Goal: Transaction & Acquisition: Purchase product/service

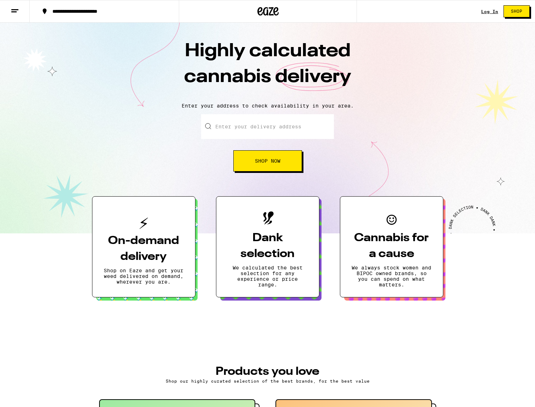
click at [487, 12] on div "Log In" at bounding box center [489, 11] width 17 height 5
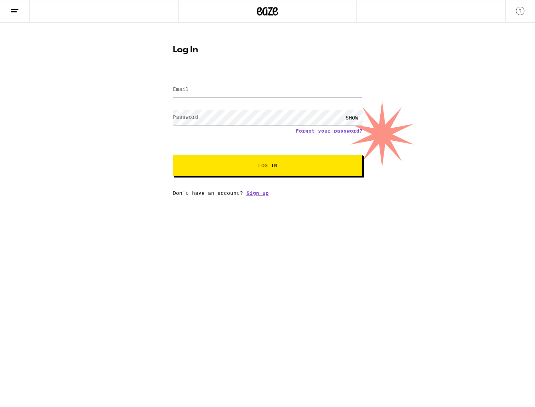
click at [255, 97] on input "Email" at bounding box center [268, 90] width 190 height 16
type input "dan.j.weber@gmail.com"
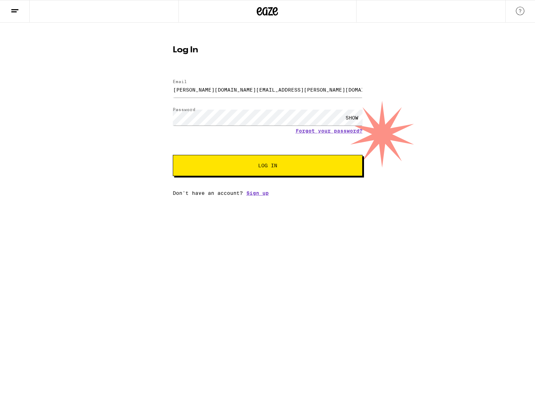
click at [231, 166] on span "Log In" at bounding box center [267, 165] width 132 height 5
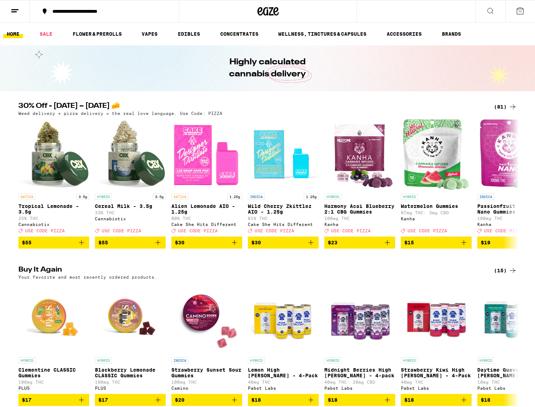
click at [79, 14] on div "**********" at bounding box center [108, 11] width 119 height 5
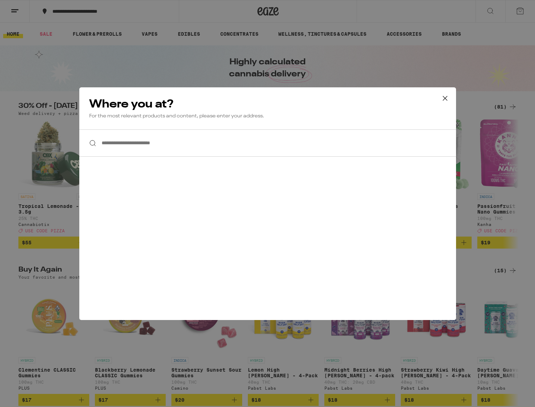
click at [142, 139] on input "**********" at bounding box center [267, 142] width 376 height 27
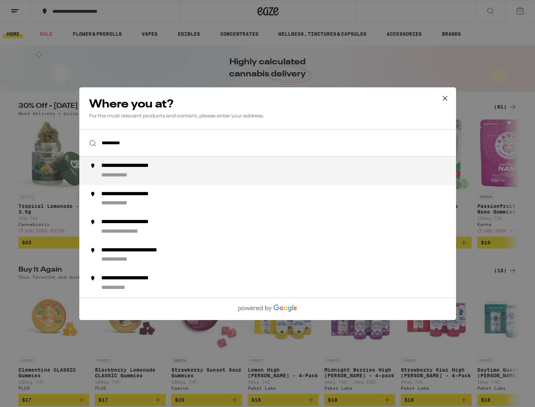
click at [163, 174] on div "**********" at bounding box center [281, 170] width 361 height 17
type input "**********"
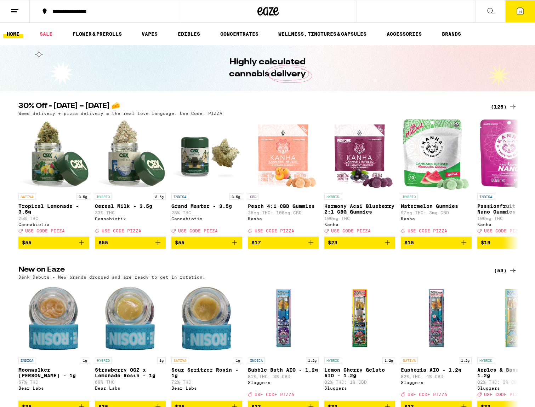
click at [515, 13] on button "14" at bounding box center [520, 11] width 30 height 22
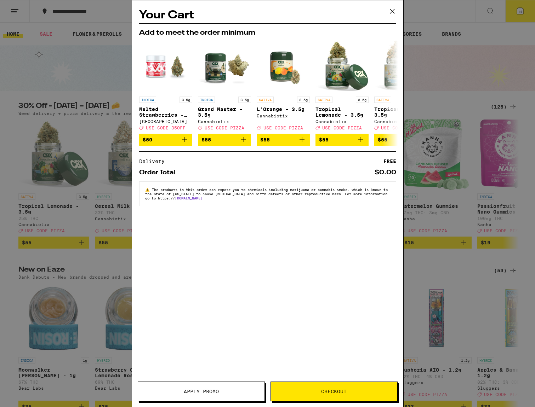
click at [391, 12] on icon at bounding box center [392, 11] width 4 height 4
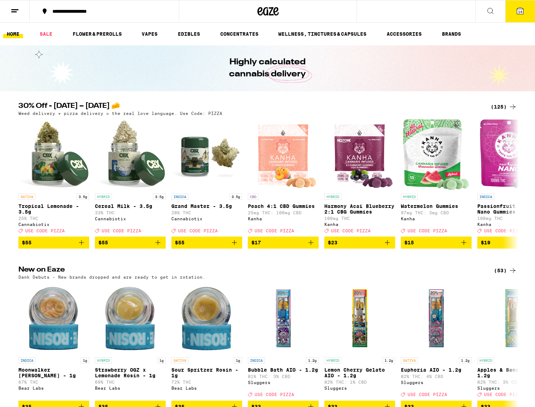
click at [522, 13] on span "14" at bounding box center [520, 12] width 4 height 4
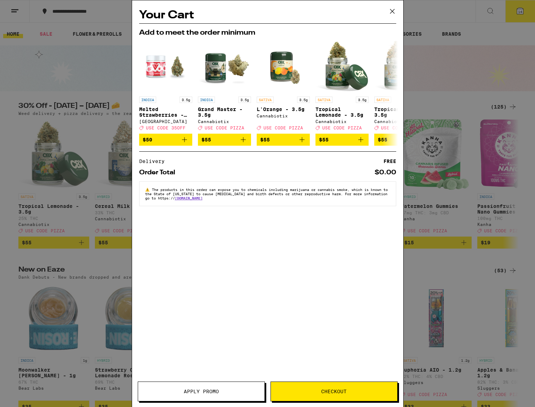
click at [388, 11] on icon at bounding box center [392, 11] width 11 height 11
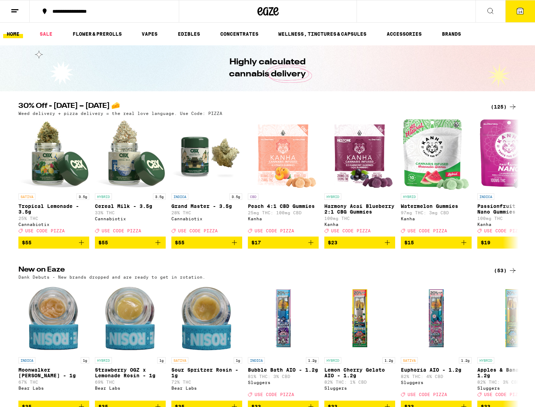
click at [515, 8] on button "14" at bounding box center [520, 11] width 30 height 22
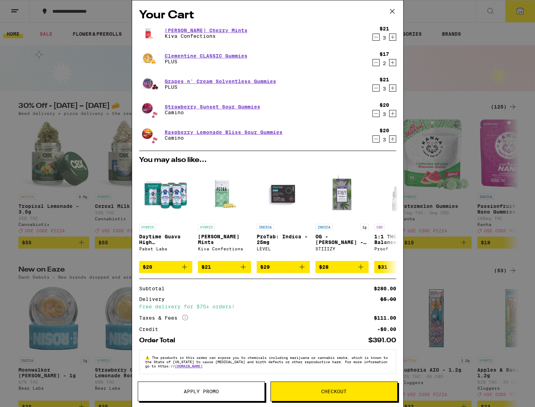
scroll to position [2, 0]
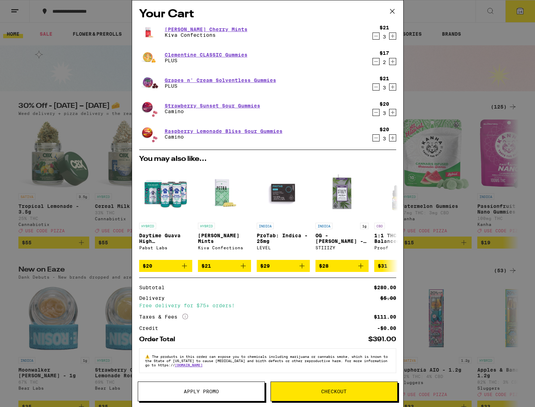
click at [376, 62] on icon "Decrement" at bounding box center [376, 61] width 6 height 8
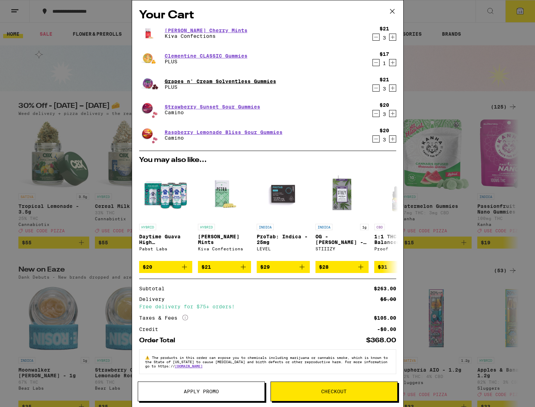
click at [213, 82] on link "Grapes n' Cream Solventless Gummies" at bounding box center [220, 82] width 111 height 6
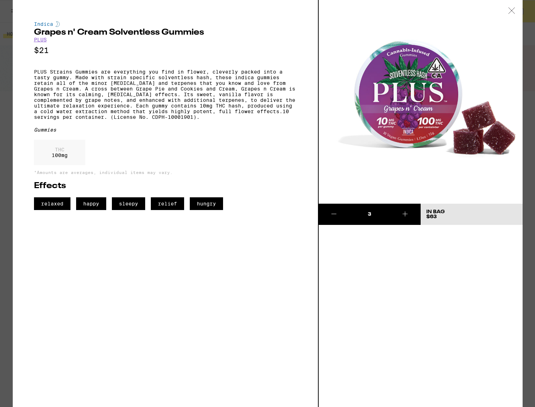
click at [512, 13] on icon at bounding box center [511, 10] width 7 height 6
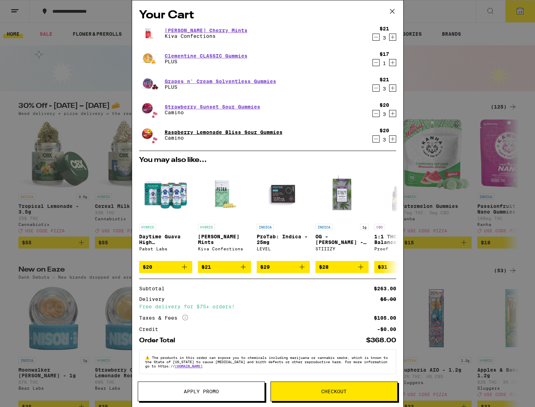
click at [256, 133] on link "Raspberry Lemonade Bliss Sour Gummies" at bounding box center [224, 132] width 118 height 6
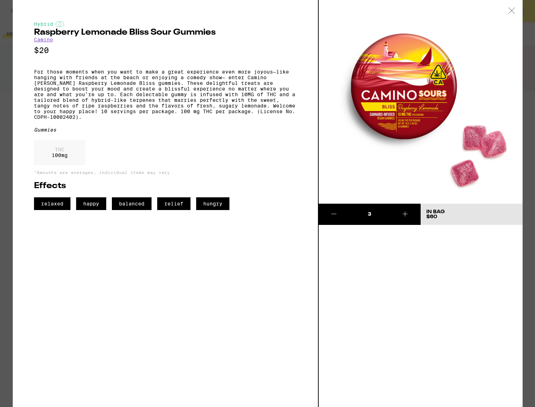
click at [509, 9] on icon at bounding box center [511, 10] width 7 height 6
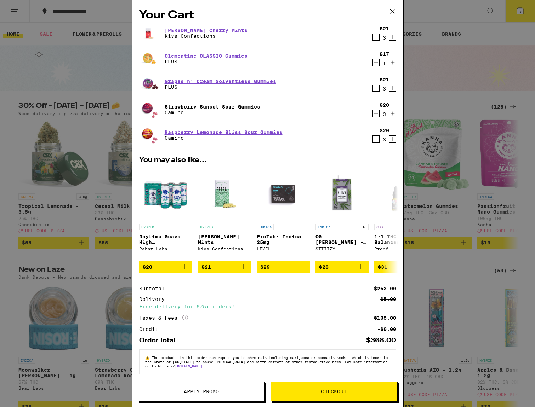
click at [242, 107] on link "Strawberry Sunset Sour Gummies" at bounding box center [213, 107] width 96 height 6
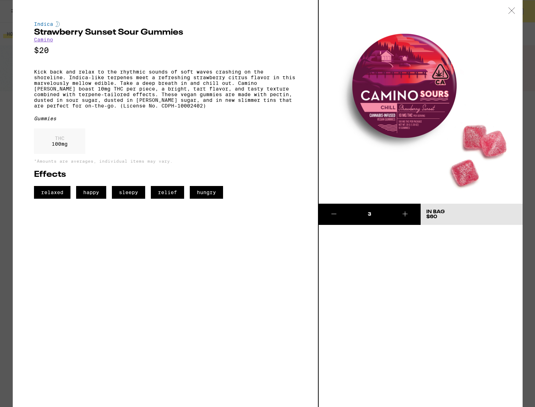
click at [513, 14] on div at bounding box center [511, 11] width 22 height 22
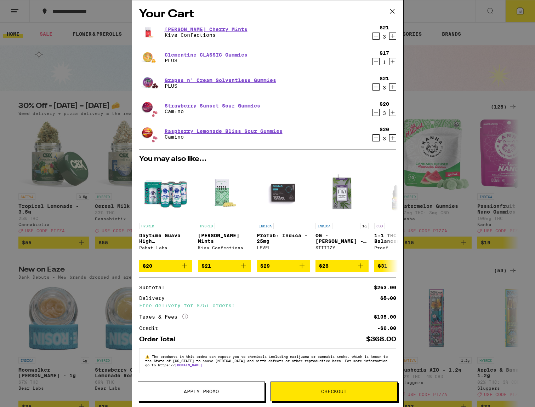
scroll to position [5, 0]
click at [376, 86] on icon "Decrement" at bounding box center [376, 87] width 6 height 8
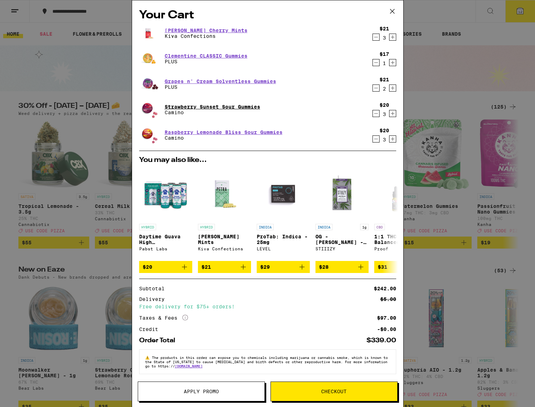
click at [179, 107] on link "Strawberry Sunset Sour Gummies" at bounding box center [213, 107] width 96 height 6
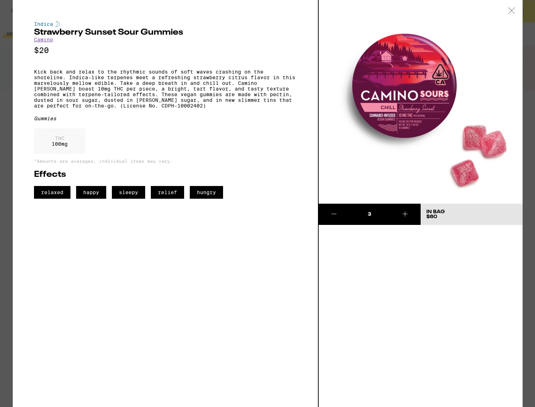
click at [512, 12] on icon at bounding box center [511, 10] width 7 height 6
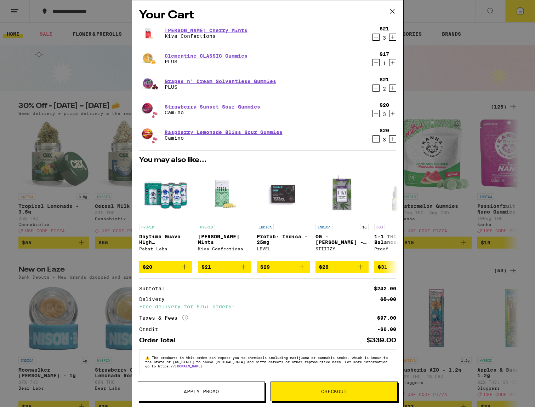
scroll to position [1, 0]
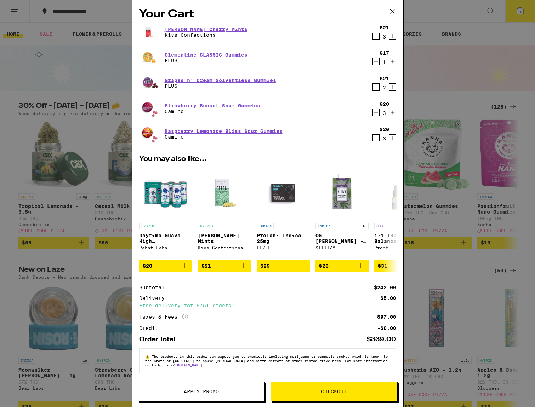
click at [375, 37] on icon "Decrement" at bounding box center [376, 36] width 6 height 8
click at [375, 87] on icon "Decrement" at bounding box center [376, 87] width 6 height 8
click at [304, 390] on span "Checkout" at bounding box center [334, 391] width 126 height 5
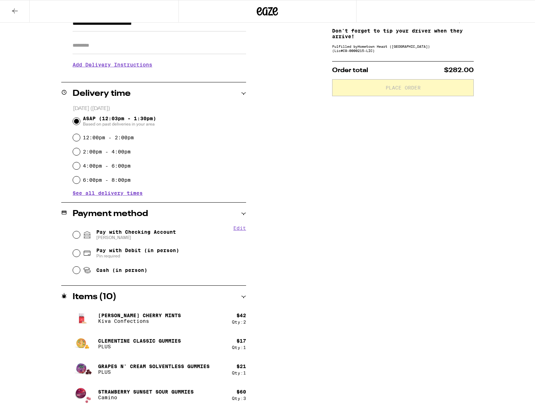
scroll to position [116, 0]
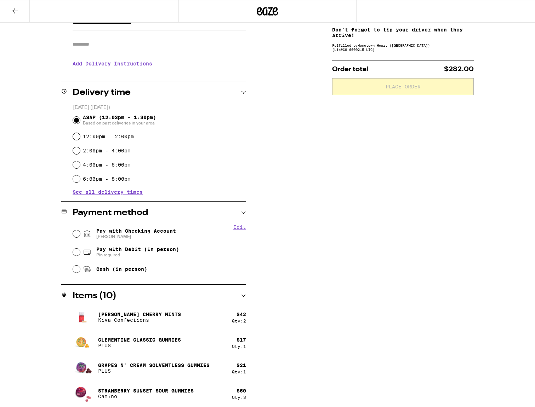
click at [121, 232] on span "Pay with Checking Account Daniel" at bounding box center [136, 233] width 80 height 11
click at [80, 232] on input "Pay with Checking Account Daniel" at bounding box center [76, 233] width 7 height 7
radio input "true"
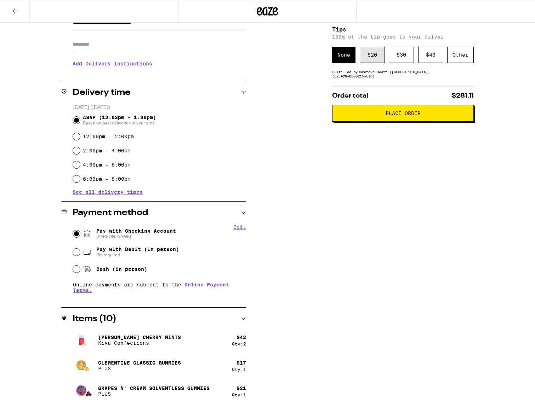
click at [371, 56] on div "$ 20" at bounding box center [371, 55] width 25 height 16
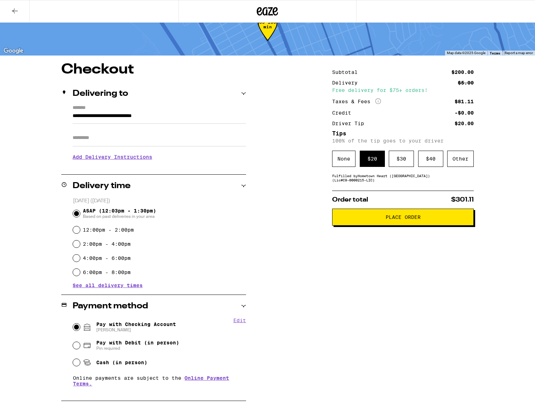
scroll to position [22, 0]
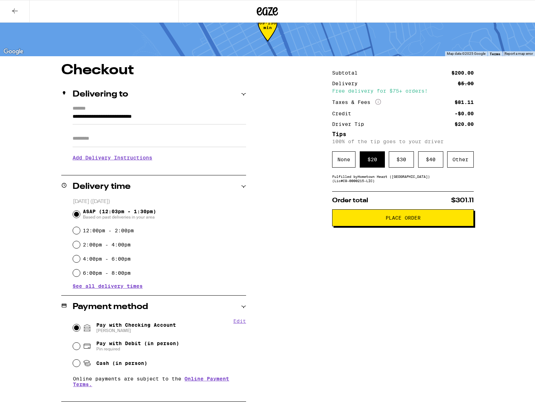
click at [391, 226] on button "Place Order" at bounding box center [403, 217] width 142 height 17
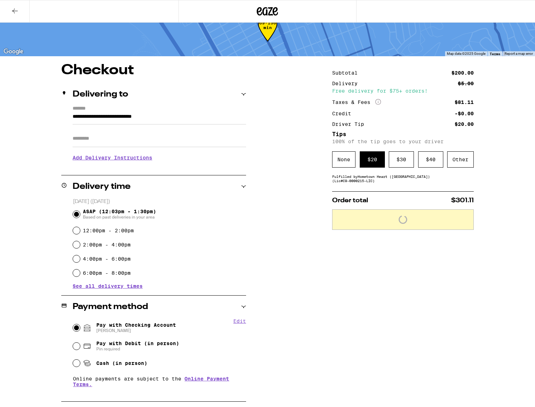
scroll to position [45, 0]
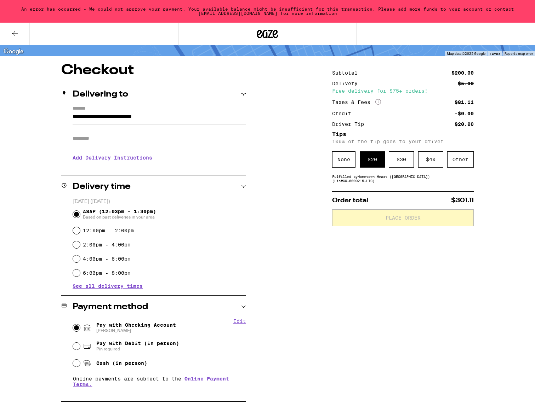
click at [145, 328] on span "Pay with Checking Account Daniel" at bounding box center [136, 327] width 80 height 11
click at [80, 328] on input "Pay with Checking Account Daniel" at bounding box center [76, 327] width 7 height 7
click at [242, 323] on button "Edit" at bounding box center [239, 321] width 13 height 6
click at [240, 322] on button "Done" at bounding box center [239, 321] width 13 height 6
click at [240, 322] on button "Edit" at bounding box center [239, 321] width 13 height 6
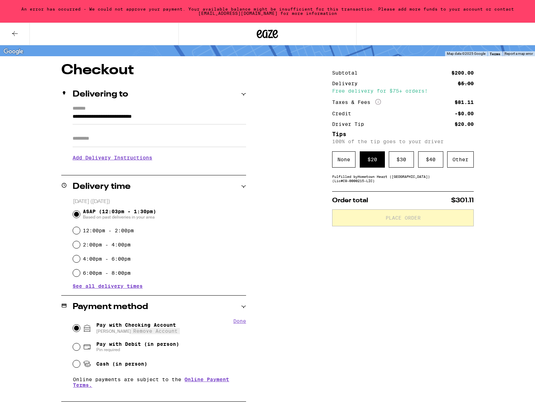
click at [240, 322] on button "Done" at bounding box center [239, 321] width 13 height 6
click at [115, 326] on span "Pay with Checking Account Daniel" at bounding box center [136, 327] width 80 height 11
click at [80, 326] on input "Pay with Checking Account Daniel" at bounding box center [76, 327] width 7 height 7
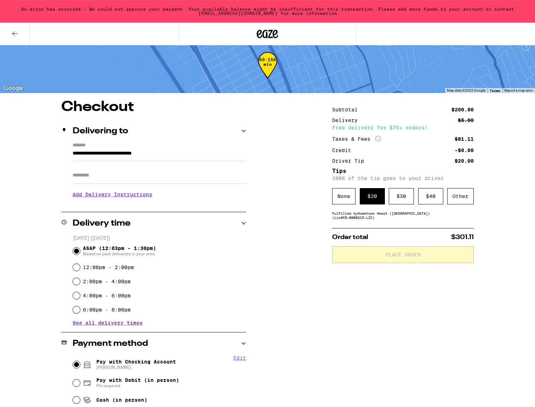
scroll to position [0, 0]
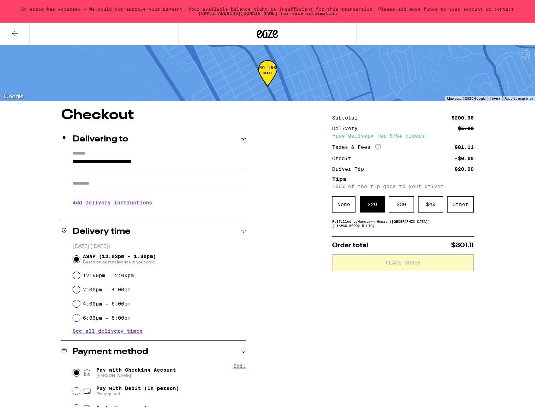
click at [371, 206] on div "$ 20" at bounding box center [371, 204] width 25 height 16
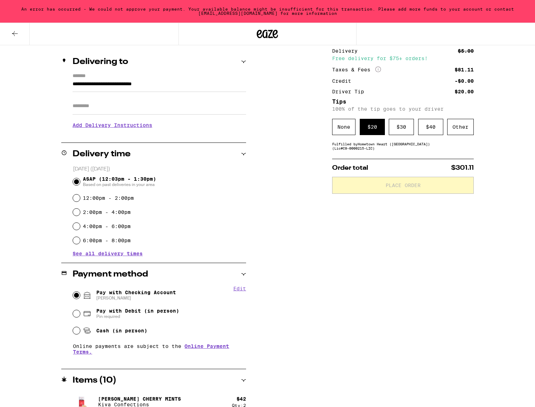
scroll to position [190, 0]
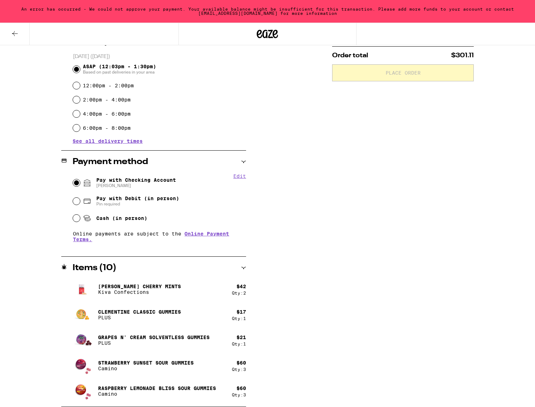
click at [114, 200] on span "Pay with Debit (in person)" at bounding box center [137, 199] width 83 height 6
click at [80, 200] on input "Pay with Debit (in person) Pin required" at bounding box center [76, 201] width 7 height 7
radio input "true"
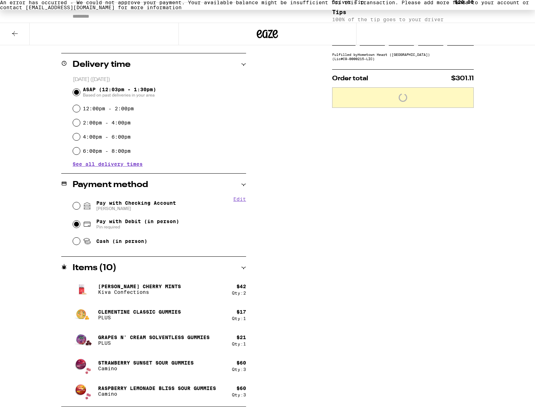
scroll to position [167, 0]
click at [128, 198] on div "Pay with Checking Account Daniel" at bounding box center [159, 206] width 173 height 18
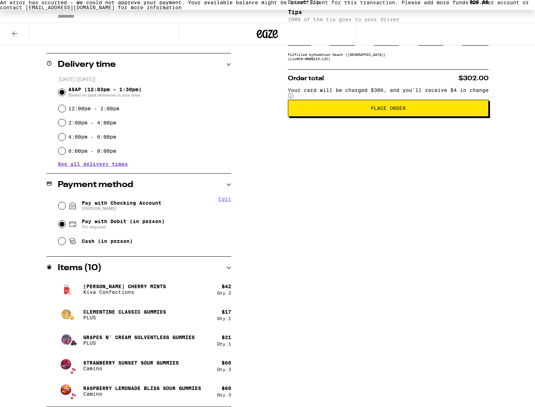
click at [128, 205] on span "Pay with Checking Account Daniel" at bounding box center [122, 205] width 80 height 11
click at [65, 205] on input "Pay with Checking Account Daniel" at bounding box center [61, 205] width 7 height 7
radio input "true"
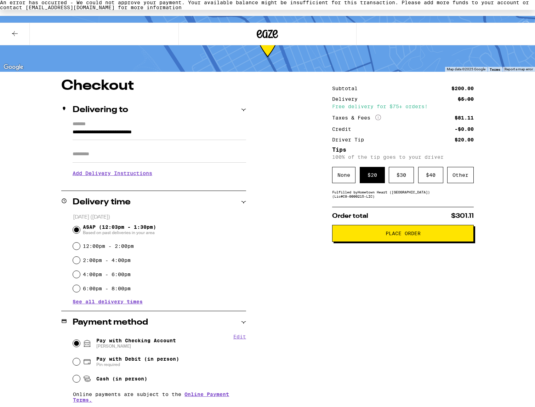
scroll to position [26, 0]
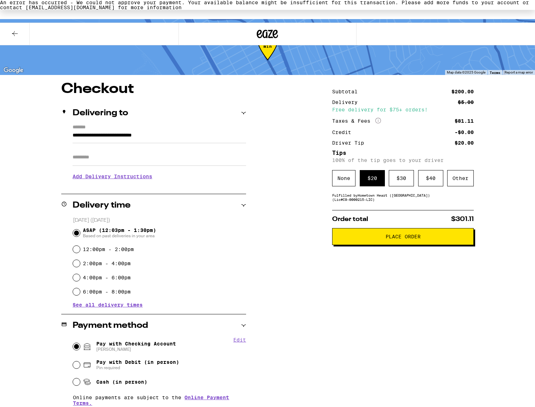
click at [353, 239] on span "Place Order" at bounding box center [402, 236] width 129 height 5
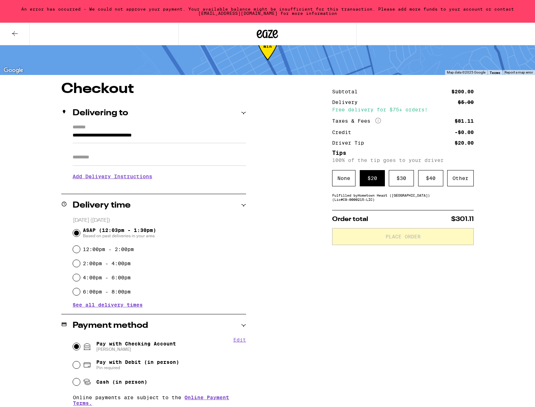
click at [10, 30] on button at bounding box center [15, 34] width 30 height 22
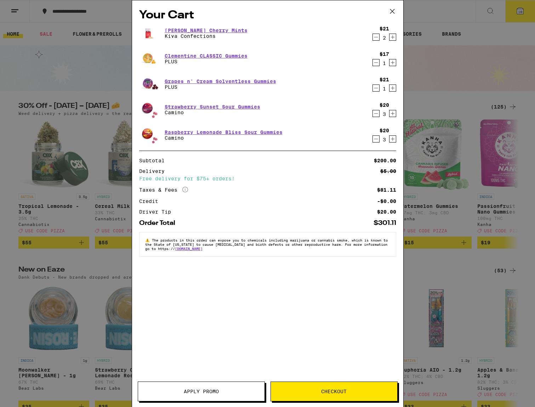
click at [389, 9] on icon at bounding box center [392, 11] width 11 height 11
click at [12, 8] on div "Your Cart Petra Tart Cherry Mints Kiva Confections $21 2 Clementine CLASSIC Gum…" at bounding box center [267, 203] width 535 height 407
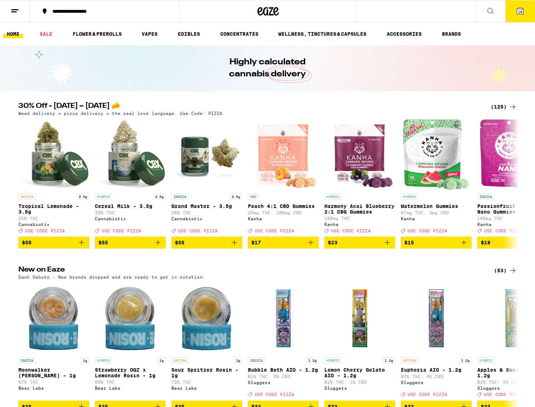
click at [14, 11] on div "Your Cart Petra Tart Cherry Mints Kiva Confections $21 2 Clementine CLASSIC Gum…" at bounding box center [267, 203] width 535 height 407
click at [17, 14] on div "Your Cart Petra Tart Cherry Mints Kiva Confections $21 2 Clementine CLASSIC Gum…" at bounding box center [267, 203] width 535 height 407
click at [18, 14] on div "Your Cart Petra Tart Cherry Mints Kiva Confections $21 2 Clementine CLASSIC Gum…" at bounding box center [267, 203] width 535 height 407
click at [15, 10] on icon at bounding box center [15, 11] width 8 height 8
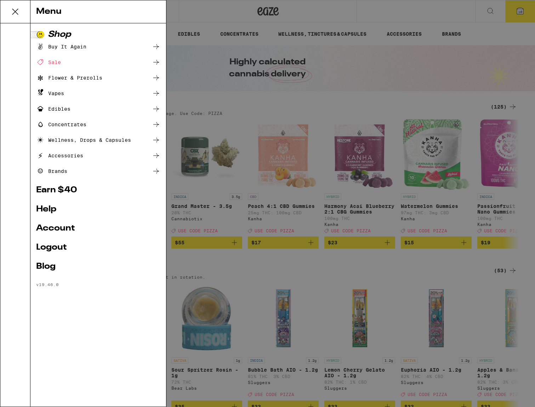
click at [51, 226] on link "Account" at bounding box center [98, 228] width 124 height 8
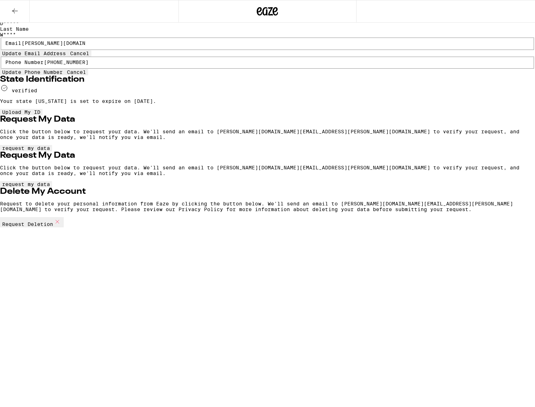
click at [17, 11] on icon at bounding box center [15, 11] width 8 height 8
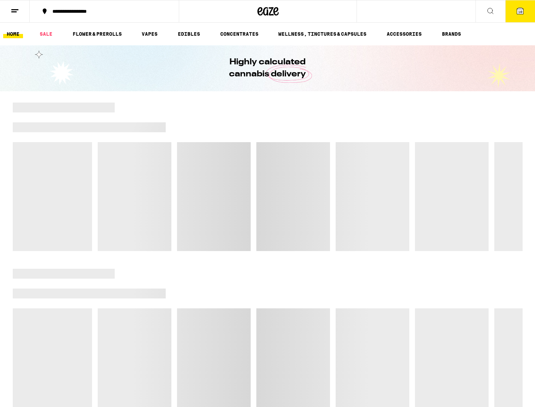
click at [21, 10] on button at bounding box center [15, 11] width 30 height 22
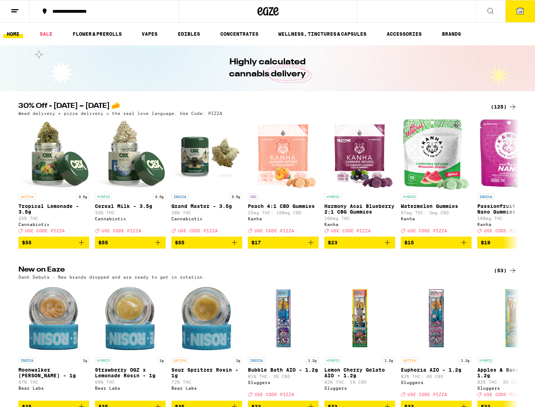
click at [529, 11] on div "Menu Shop Buy It Again Sale Flower & Prerolls Vapes Edibles Concentrates Wellne…" at bounding box center [267, 203] width 535 height 407
click at [521, 11] on span "10" at bounding box center [520, 12] width 4 height 4
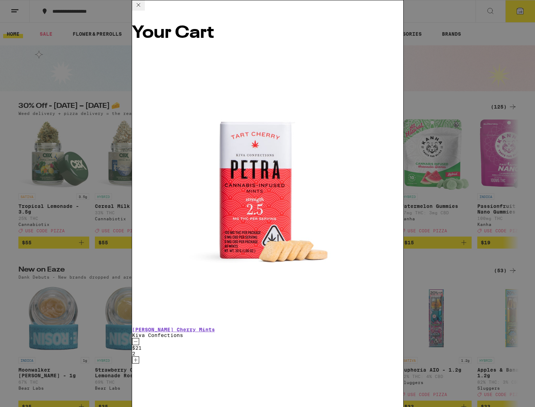
click at [143, 9] on icon at bounding box center [138, 5] width 8 height 8
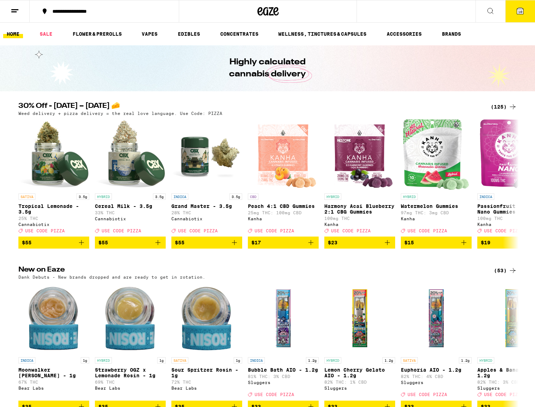
click at [12, 8] on icon at bounding box center [15, 11] width 8 height 8
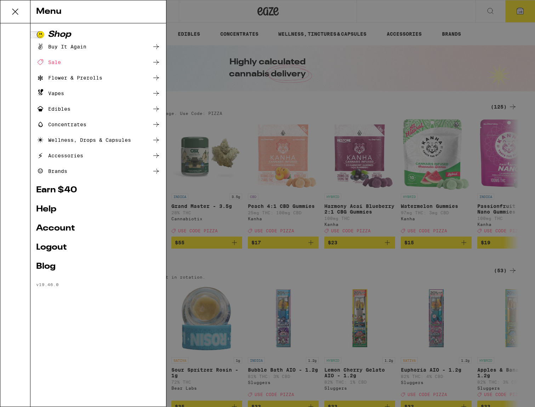
click at [57, 62] on div "Sale" at bounding box center [48, 62] width 25 height 8
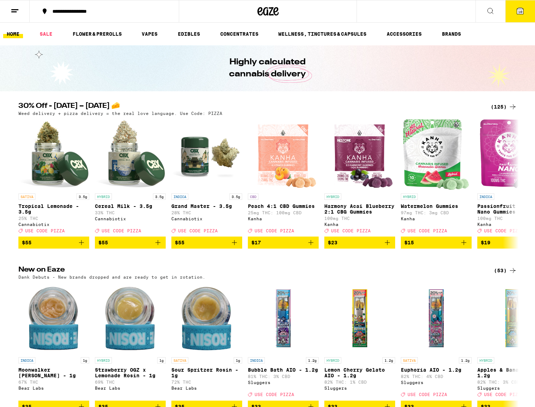
scroll to position [0, 0]
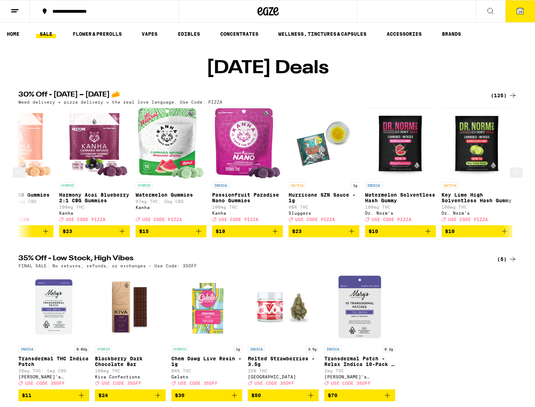
scroll to position [0, 267]
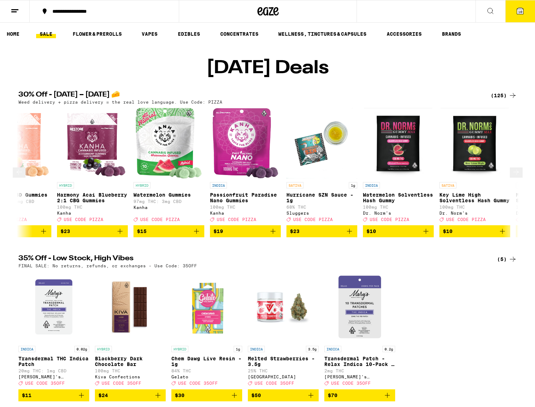
click at [238, 155] on img "Open page for Passionfruit Paradise Nano Gummies from Kanha" at bounding box center [245, 143] width 66 height 71
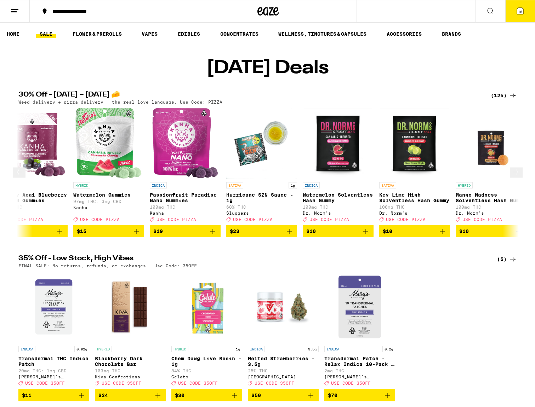
scroll to position [0, 332]
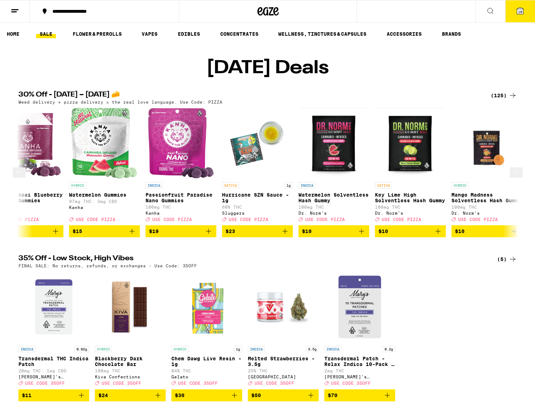
click at [340, 160] on img "Open page for Watermelon Solventless Hash Gummy from Dr. Norm's" at bounding box center [333, 143] width 68 height 71
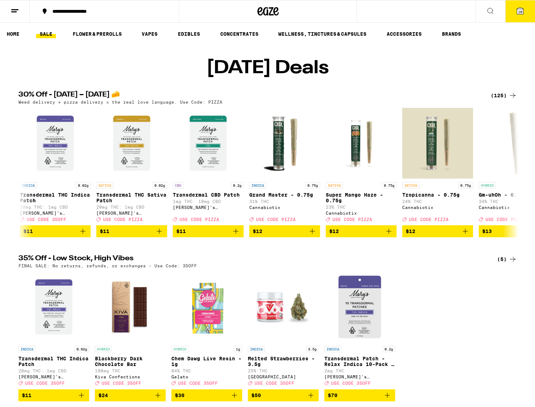
click at [518, 11] on span "10" at bounding box center [520, 12] width 4 height 4
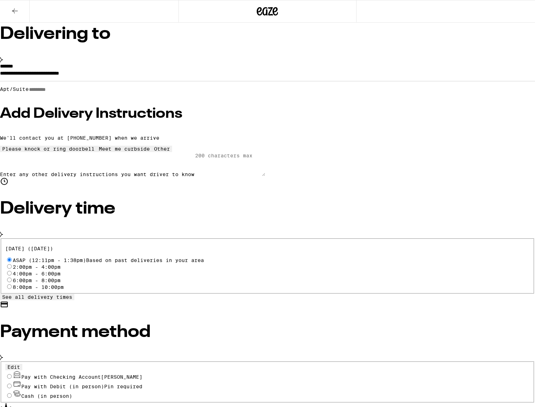
scroll to position [72, 0]
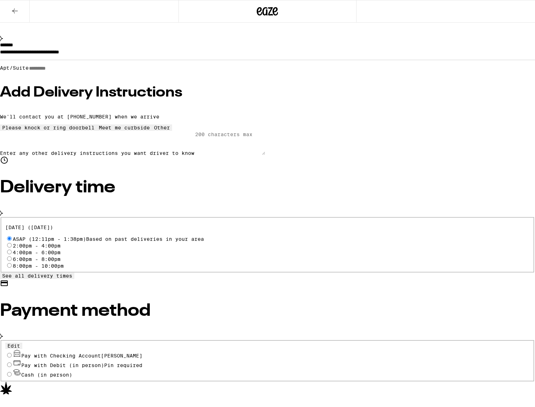
click at [142, 353] on span "Pay with Checking Account Daniel" at bounding box center [81, 356] width 121 height 6
click at [12, 353] on input "Pay with Checking Account Daniel" at bounding box center [9, 355] width 5 height 5
radio input "true"
drag, startPoint x: 105, startPoint y: 280, endPoint x: 89, endPoint y: 279, distance: 15.9
click at [103, 353] on span "Daniel" at bounding box center [121, 356] width 41 height 6
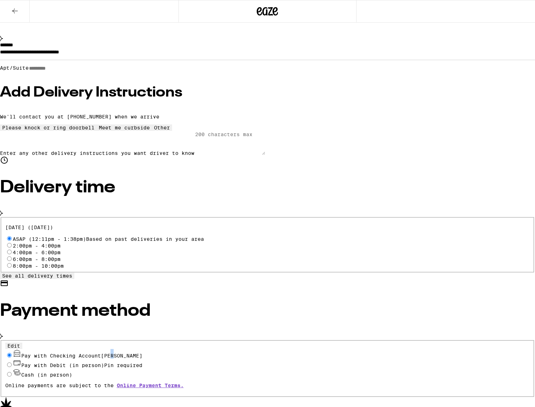
click at [21, 349] on icon at bounding box center [17, 353] width 8 height 8
click at [12, 353] on input "Pay with Checking Account Daniel" at bounding box center [9, 355] width 5 height 5
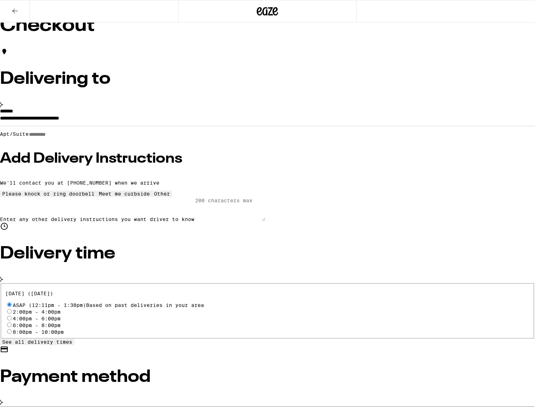
scroll to position [0, 0]
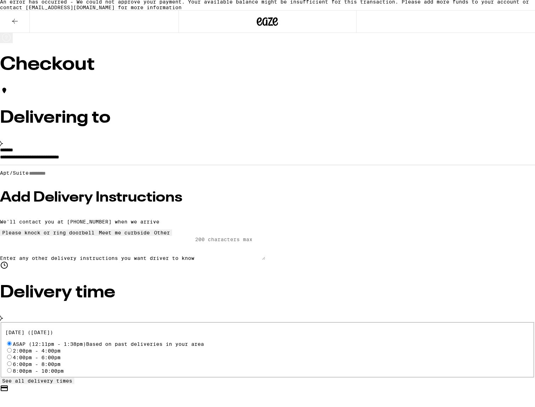
click at [244, 10] on div "An error has occurred - We could not approve your payment. Your available balan…" at bounding box center [267, 4] width 535 height 11
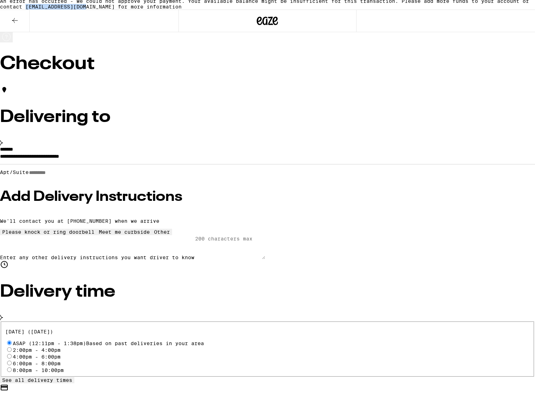
drag, startPoint x: 213, startPoint y: 15, endPoint x: 265, endPoint y: 16, distance: 52.4
click at [265, 10] on div "An error has occurred - We could not approve your payment. Your available balan…" at bounding box center [267, 3] width 535 height 11
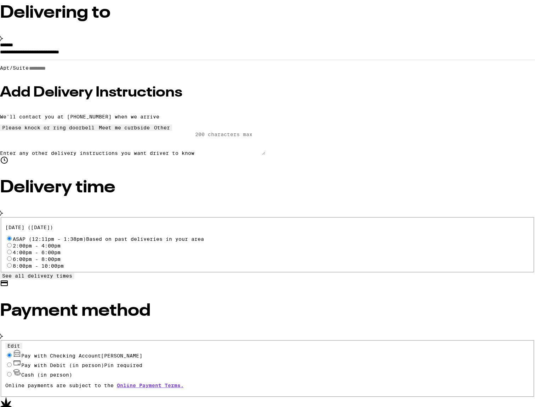
scroll to position [129, 0]
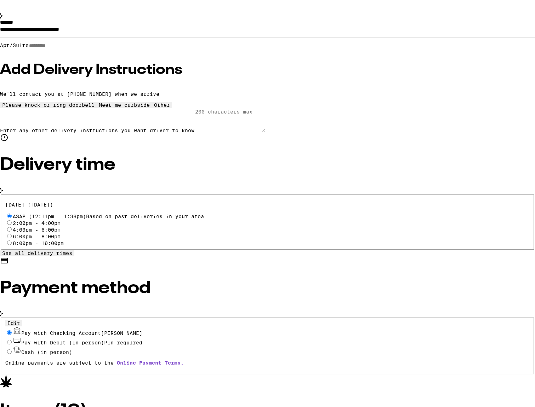
click at [104, 340] on span "Pay with Debit (in person)" at bounding box center [62, 343] width 83 height 6
click at [12, 340] on input "Pay with Debit (in person) Pin required" at bounding box center [9, 342] width 5 height 5
radio input "true"
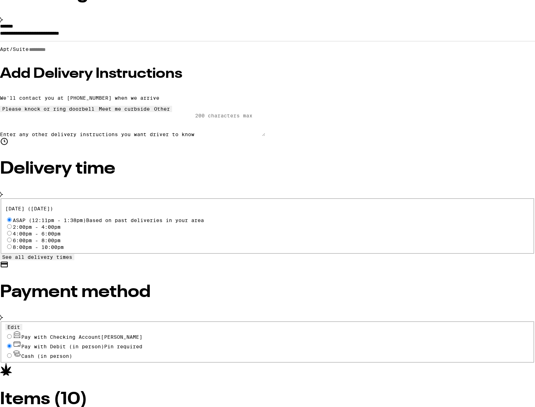
scroll to position [123, 0]
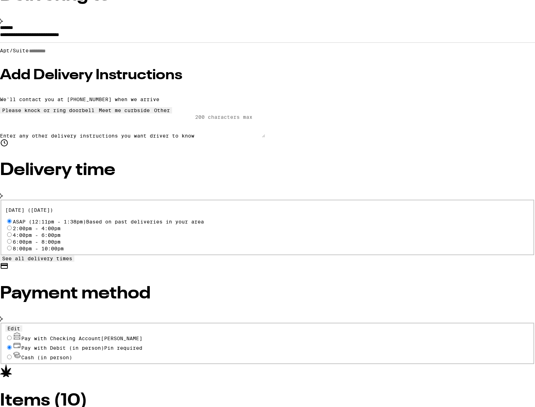
click at [142, 336] on span "Pay with Checking Account Daniel" at bounding box center [81, 339] width 121 height 6
click at [12, 336] on input "Pay with Checking Account Daniel" at bounding box center [9, 338] width 5 height 5
radio input "true"
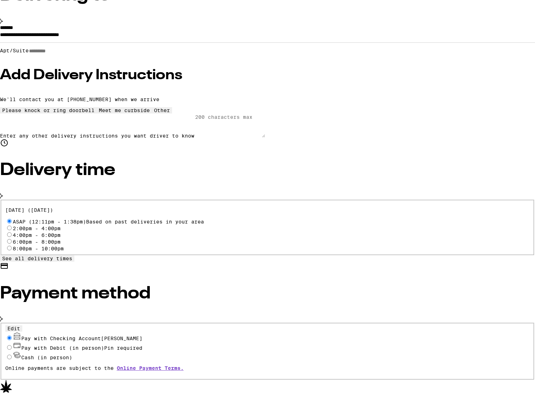
click at [22, 326] on button "Edit" at bounding box center [13, 329] width 17 height 6
click at [22, 326] on button "Done" at bounding box center [13, 329] width 17 height 6
click at [104, 345] on span "Pay with Debit (in person)" at bounding box center [62, 348] width 83 height 6
click at [12, 345] on input "Pay with Debit (in person) Pin required" at bounding box center [9, 347] width 5 height 5
radio input "true"
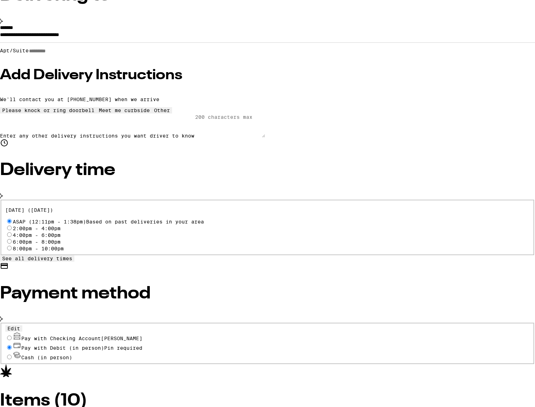
click at [72, 355] on span "Cash (in person)" at bounding box center [46, 358] width 51 height 6
click at [12, 355] on input "Cash (in person)" at bounding box center [9, 357] width 5 height 5
radio input "true"
click at [104, 345] on span "Pay with Debit (in person)" at bounding box center [62, 348] width 83 height 6
click at [12, 345] on input "Pay with Debit (in person) Pin required" at bounding box center [9, 347] width 5 height 5
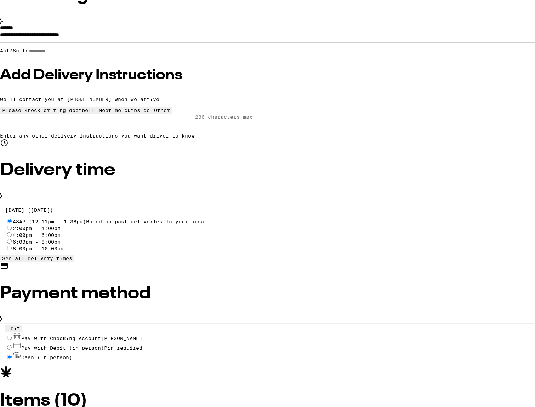
radio input "true"
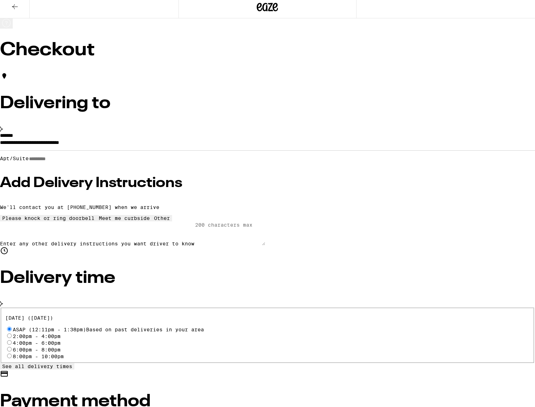
scroll to position [0, 0]
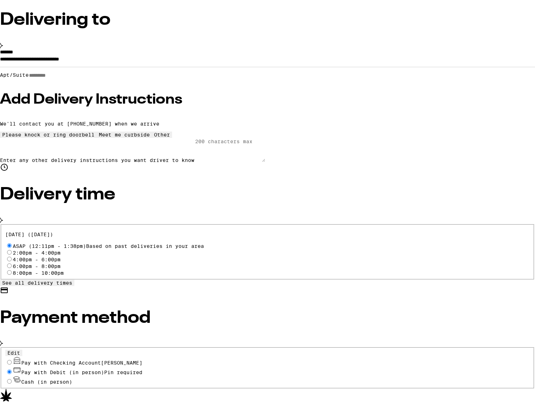
scroll to position [97, 0]
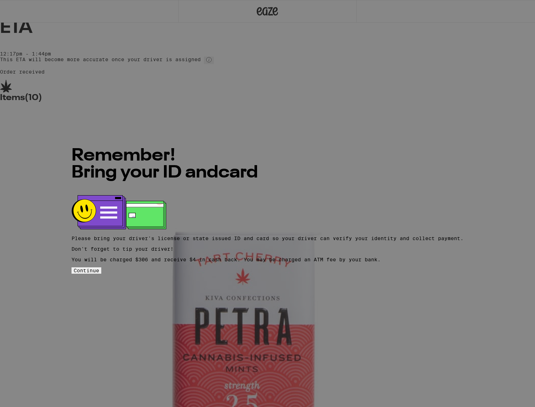
click at [101, 274] on button "Continue" at bounding box center [86, 270] width 30 height 6
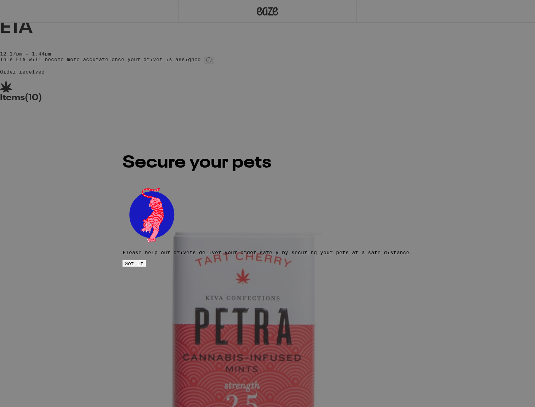
click at [146, 260] on button "Got it" at bounding box center [133, 263] width 23 height 6
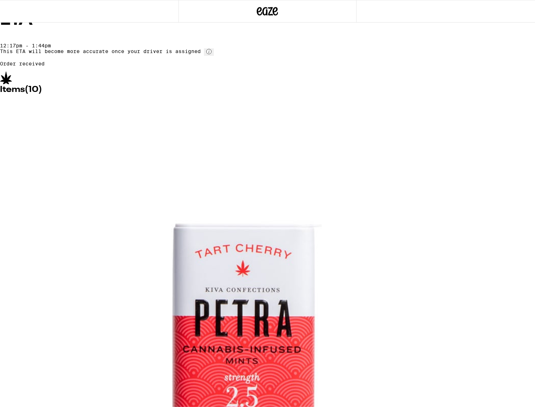
scroll to position [9, 0]
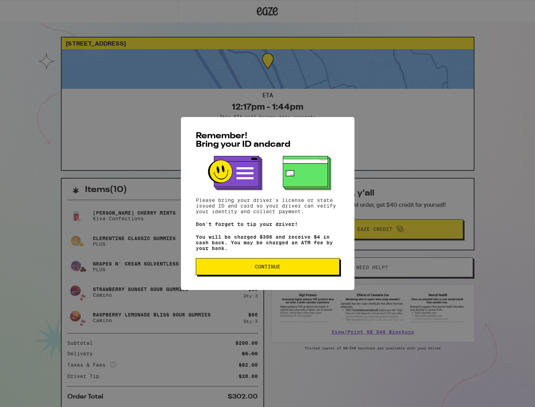
click at [275, 275] on button "Continue" at bounding box center [268, 266] width 144 height 17
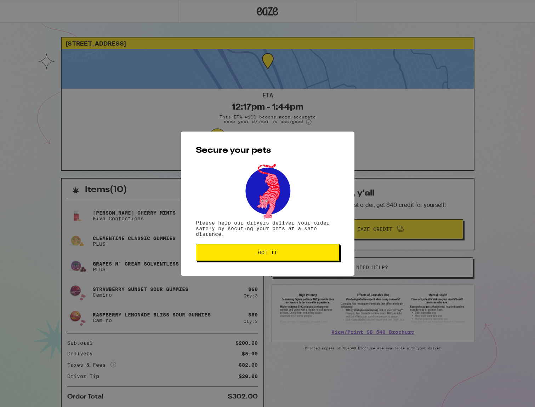
click at [279, 254] on span "Got it" at bounding box center [268, 252] width 132 height 5
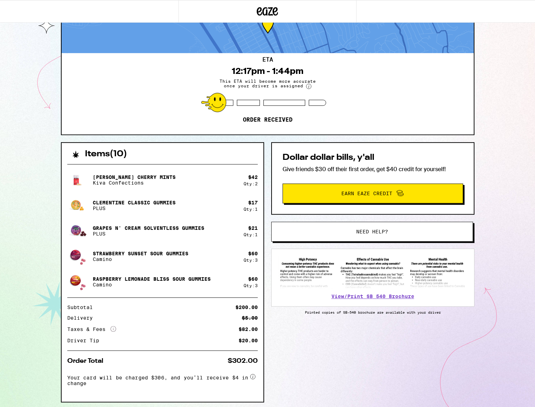
scroll to position [36, 0]
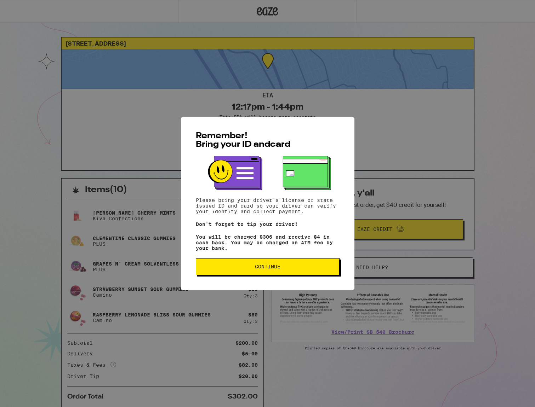
drag, startPoint x: 0, startPoint y: 0, endPoint x: 141, endPoint y: 53, distance: 150.9
click at [142, 53] on div "Remember! Bring your ID and card Please bring your driver's license or state is…" at bounding box center [267, 203] width 535 height 407
click at [283, 267] on button "Continue" at bounding box center [268, 266] width 144 height 17
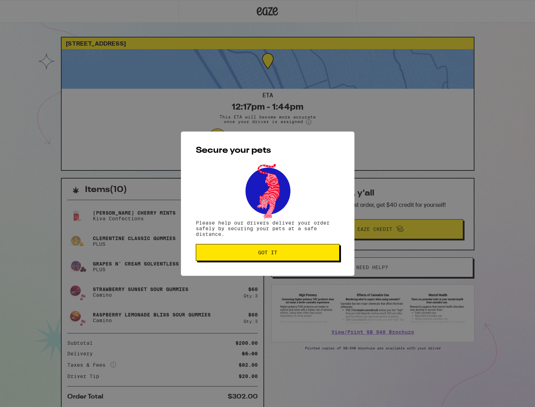
click at [268, 249] on button "Got it" at bounding box center [268, 252] width 144 height 17
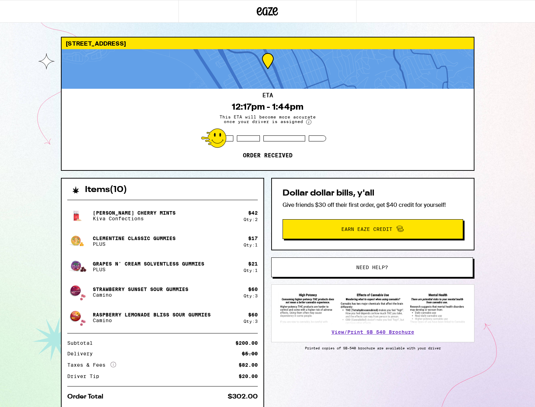
click at [309, 123] on circle at bounding box center [308, 122] width 5 height 5
